Goal: Navigation & Orientation: Find specific page/section

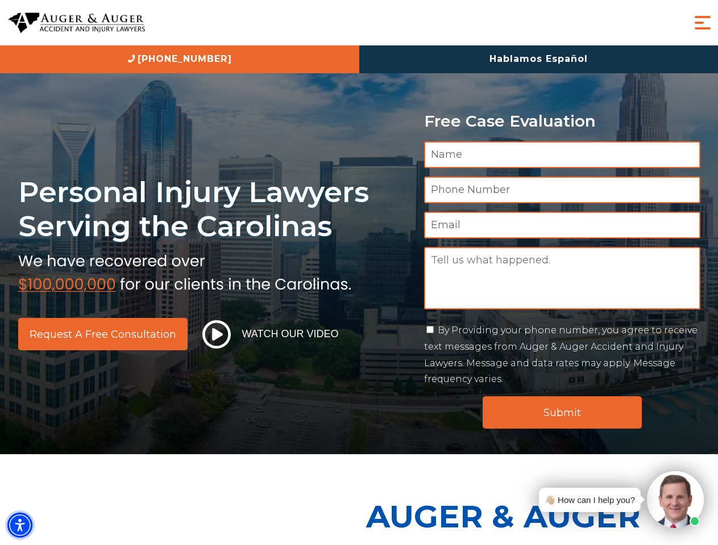
click at [20, 526] on img "Accessibility Menu" at bounding box center [19, 525] width 25 height 25
